Goal: Information Seeking & Learning: Learn about a topic

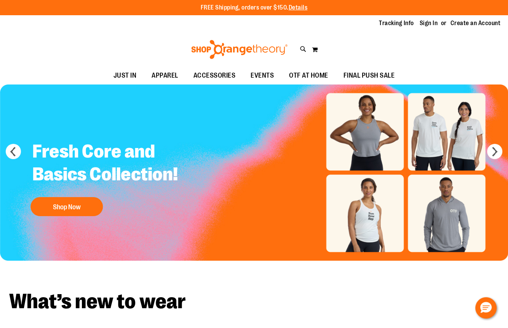
click at [431, 23] on link "Sign In" at bounding box center [429, 23] width 18 height 8
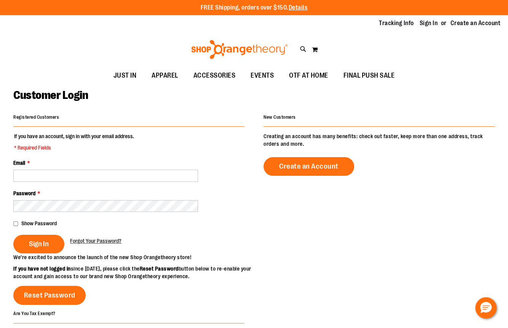
click at [112, 179] on input "Email *" at bounding box center [105, 176] width 185 height 12
type input "**********"
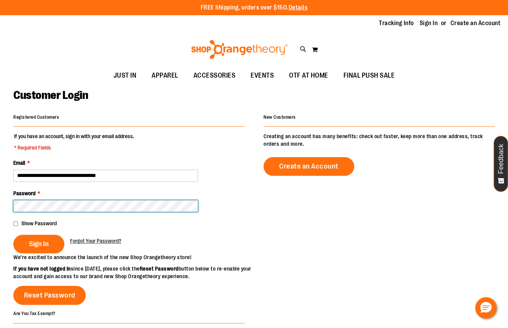
click at [13, 235] on button "Sign In" at bounding box center [38, 244] width 51 height 19
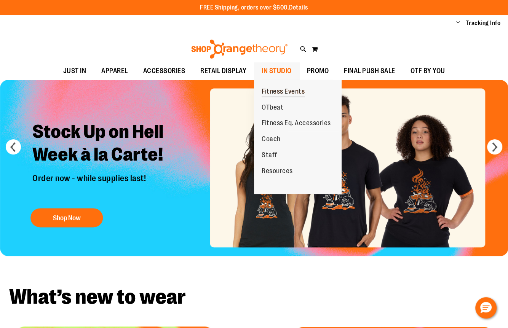
click at [275, 91] on span "Fitness Events" at bounding box center [283, 93] width 43 height 10
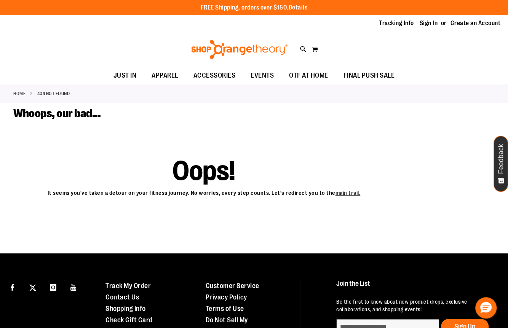
click at [365, 35] on div "Toggle Nav Search Popular Suggestions Advanced Search" at bounding box center [254, 49] width 508 height 35
click at [433, 25] on link "Sign In" at bounding box center [429, 23] width 18 height 8
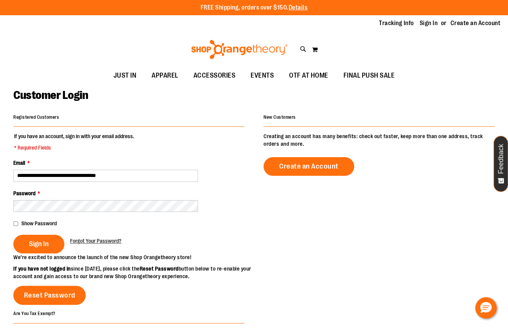
type input "**********"
click at [13, 235] on button "Sign In" at bounding box center [38, 244] width 51 height 19
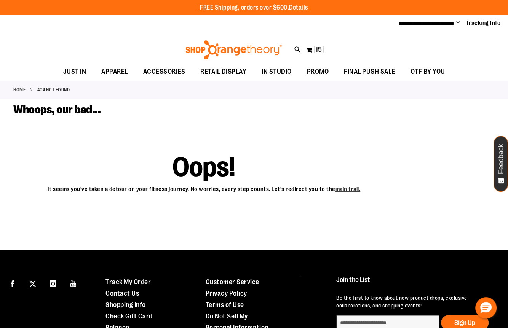
click at [161, 26] on div "**********" at bounding box center [254, 23] width 508 height 17
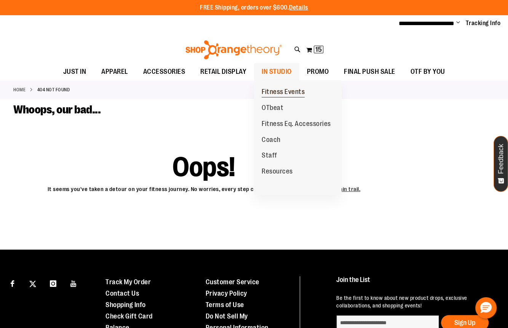
click at [276, 91] on span "Fitness Events" at bounding box center [283, 93] width 43 height 10
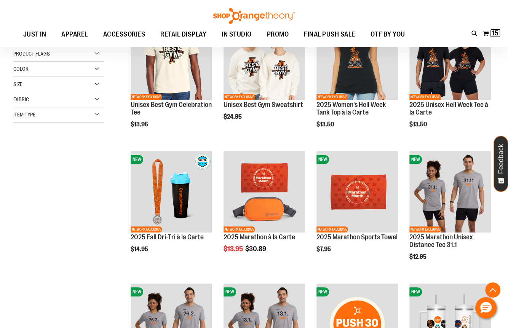
scroll to position [133, 0]
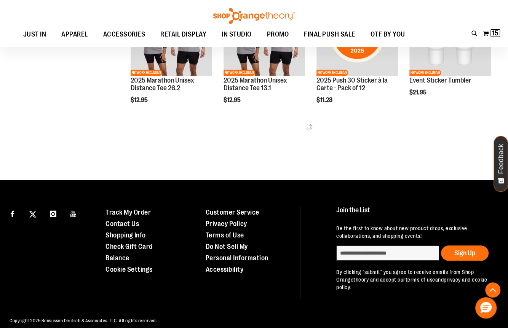
scroll to position [423, 0]
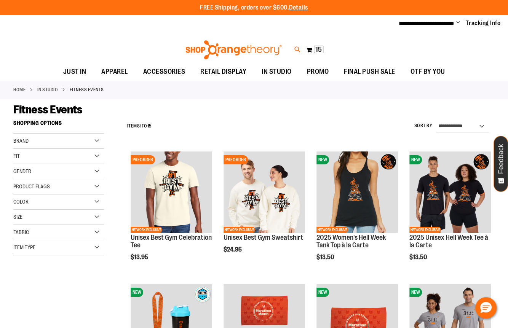
click at [295, 50] on icon at bounding box center [297, 49] width 6 height 9
click at [171, 40] on input "Search" at bounding box center [253, 42] width 401 height 25
type input "*********"
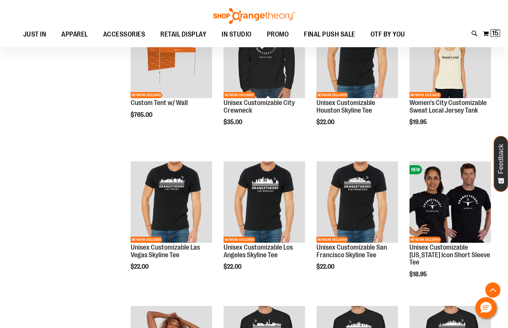
scroll to position [1774, 0]
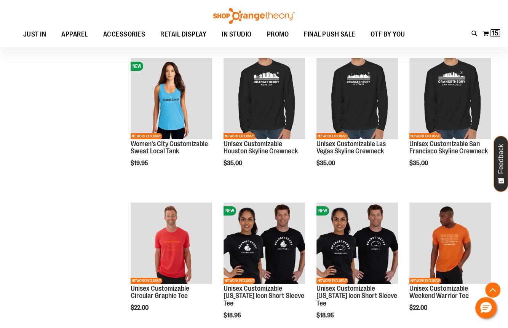
scroll to position [2123, 0]
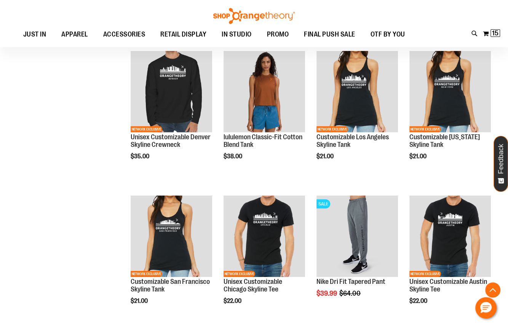
scroll to position [3578, 0]
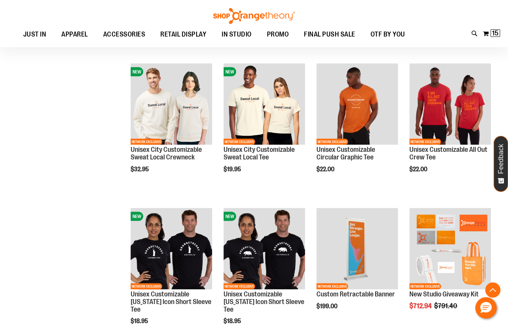
scroll to position [5011, 0]
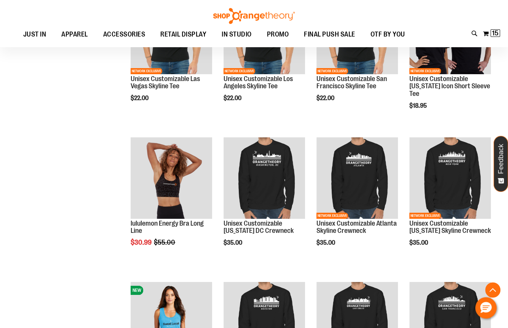
scroll to position [1889, 0]
